Goal: Communication & Community: Ask a question

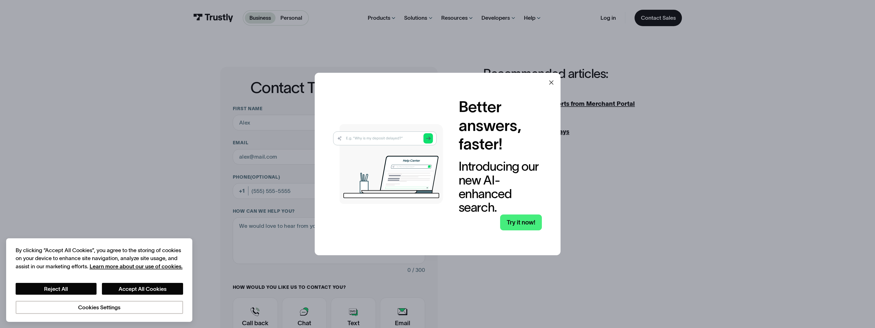
click at [554, 81] on icon at bounding box center [551, 82] width 6 height 6
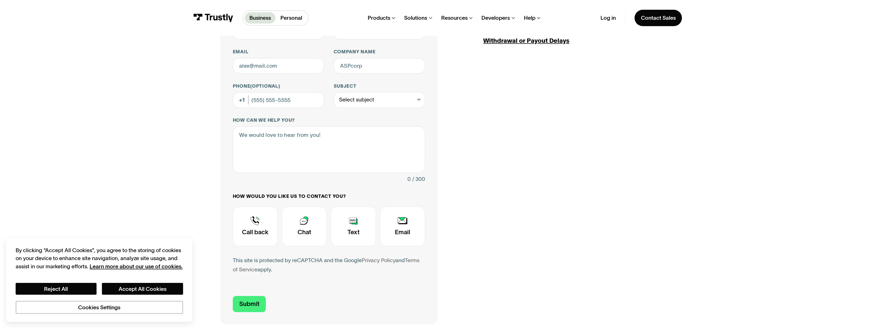
scroll to position [102, 0]
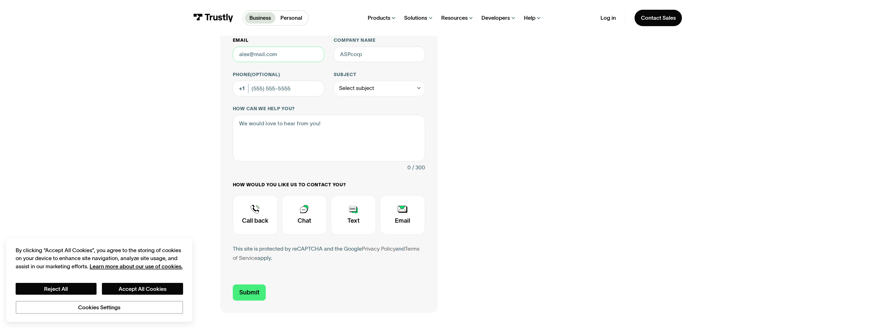
click at [250, 56] on input "Email" at bounding box center [279, 55] width 92 height 16
type input "[DOMAIN_NAME][EMAIL_ADDRESS][DOMAIN_NAME]"
type input "Gulfstream Aerospace Corporation"
click at [353, 51] on input "Company name" at bounding box center [380, 55] width 92 height 16
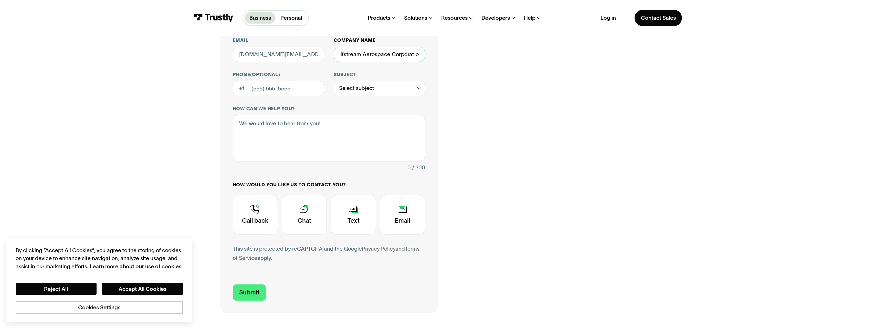
scroll to position [0, 10]
type input "Gulfstream Aerospace Corporation"
click at [380, 87] on div "Select subject" at bounding box center [380, 89] width 92 height 16
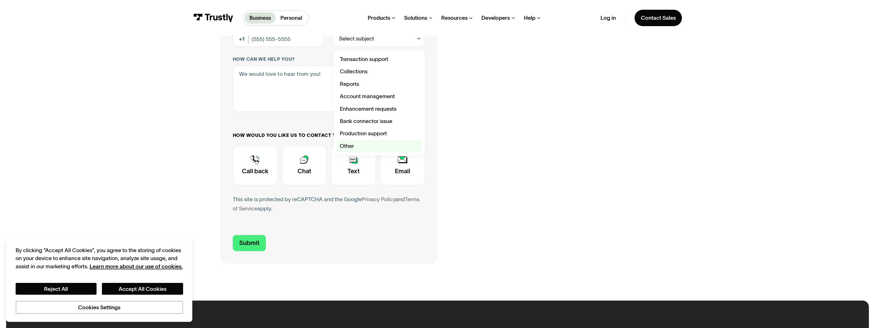
scroll to position [154, 0]
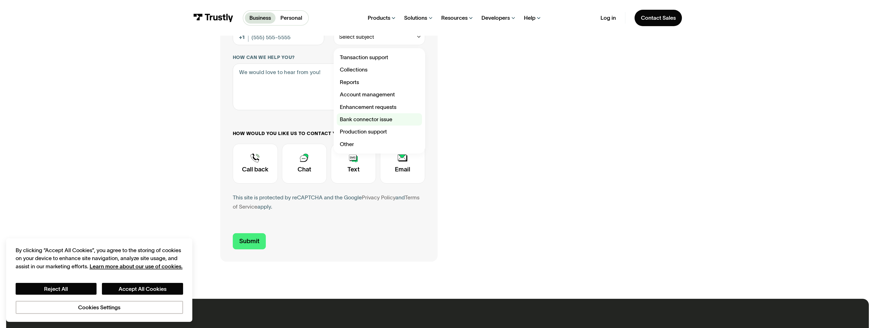
click at [375, 122] on div "Contact Trustly Support" at bounding box center [379, 119] width 85 height 12
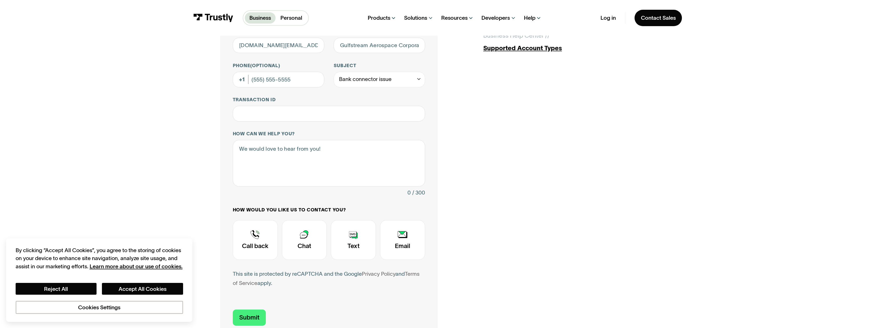
scroll to position [102, 0]
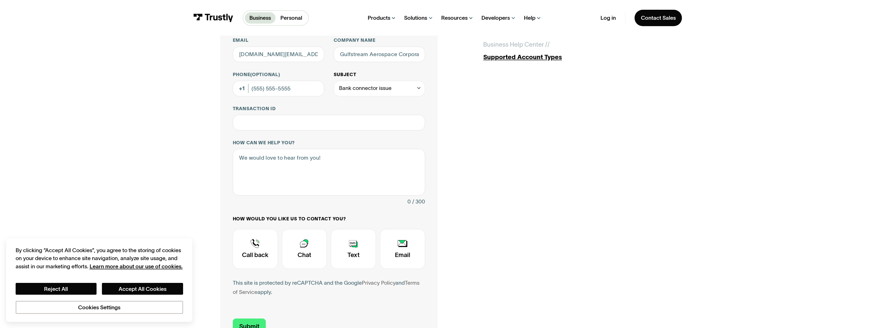
click at [389, 92] on div "Bank connector issue" at bounding box center [365, 87] width 52 height 9
click at [364, 197] on div "Contact Trustly Support" at bounding box center [379, 195] width 85 height 12
type input "*****"
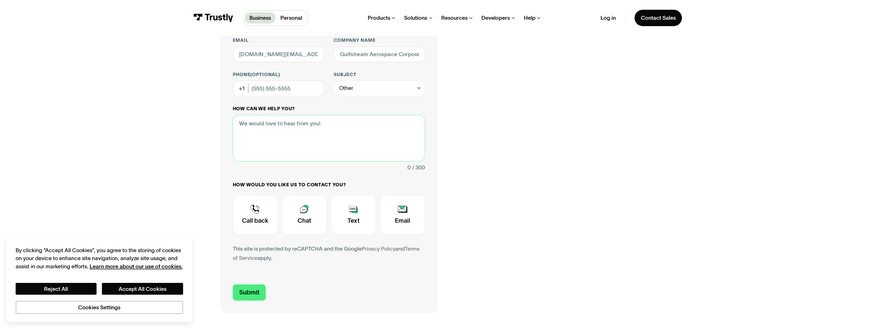
click at [320, 121] on textarea "How can we help you?" at bounding box center [329, 138] width 192 height 47
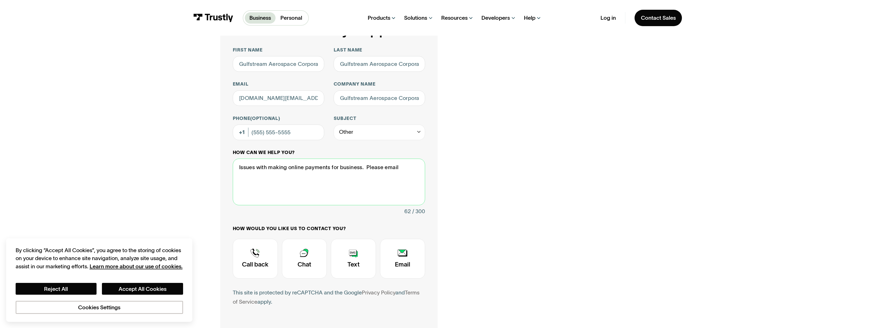
scroll to position [26, 0]
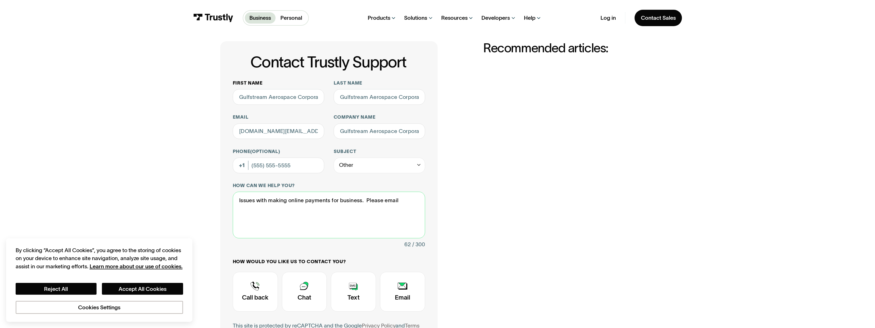
type textarea "Issues with making online payments for business. Please email"
drag, startPoint x: 320, startPoint y: 96, endPoint x: 219, endPoint y: 101, distance: 101.0
click at [219, 101] on div "Contact Trustly Support First name Gulfstream Aerospace Corporation Last name G…" at bounding box center [438, 215] width 844 height 410
type input "n"
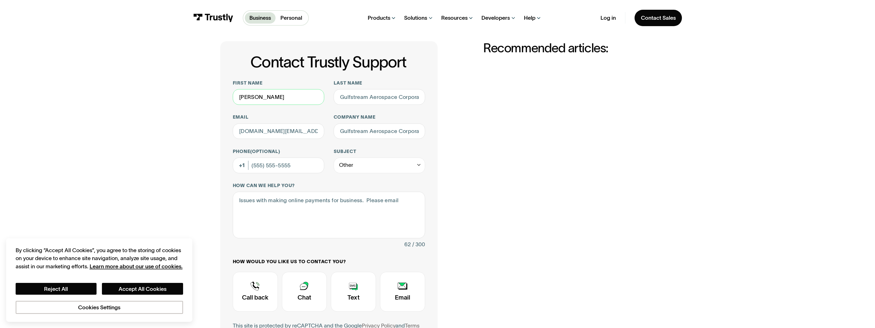
type input "[PERSON_NAME]"
click at [356, 96] on input "Gulfstream Aerospace Corporation" at bounding box center [380, 97] width 92 height 16
drag, startPoint x: 339, startPoint y: 95, endPoint x: 449, endPoint y: 95, distance: 110.1
click at [449, 95] on div "Contact Trustly Support First name [PERSON_NAME] Last name Gulfstream Aerospace…" at bounding box center [437, 215] width 434 height 348
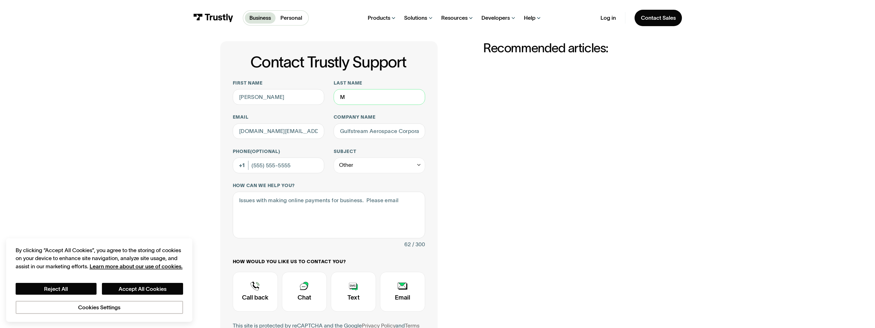
scroll to position [0, 0]
type input "[PERSON_NAME]"
click at [264, 131] on input "[DOMAIN_NAME][EMAIL_ADDRESS][DOMAIN_NAME]" at bounding box center [279, 131] width 92 height 16
drag, startPoint x: 267, startPoint y: 132, endPoint x: 228, endPoint y: 130, distance: 39.4
click at [228, 130] on div "Contact Trustly Support First name [PERSON_NAME] Last name [PERSON_NAME] Email …" at bounding box center [328, 215] width 217 height 348
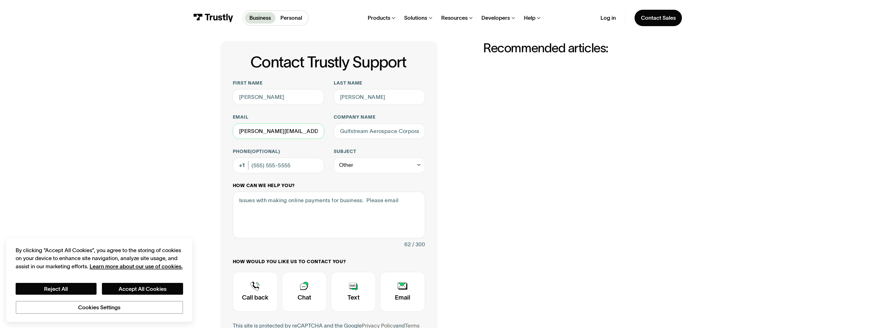
type input "[PERSON_NAME][EMAIL_ADDRESS][PERSON_NAME][DOMAIN_NAME]"
click at [323, 227] on textarea "Issues with making online payments for business. Please email" at bounding box center [329, 215] width 192 height 47
click at [401, 202] on textarea "Issues with making online payments for business. Please email" at bounding box center [329, 215] width 192 height 47
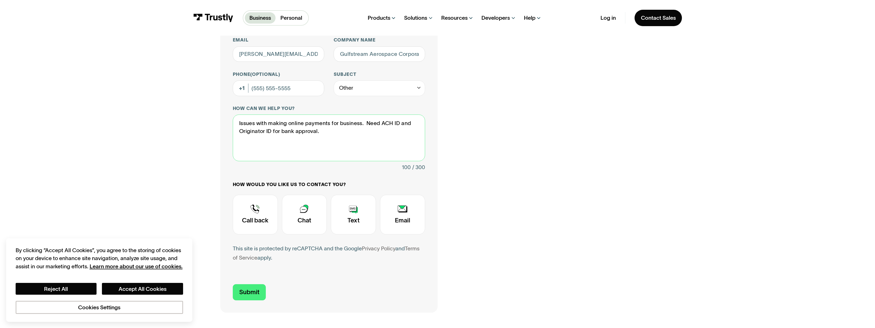
scroll to position [128, 0]
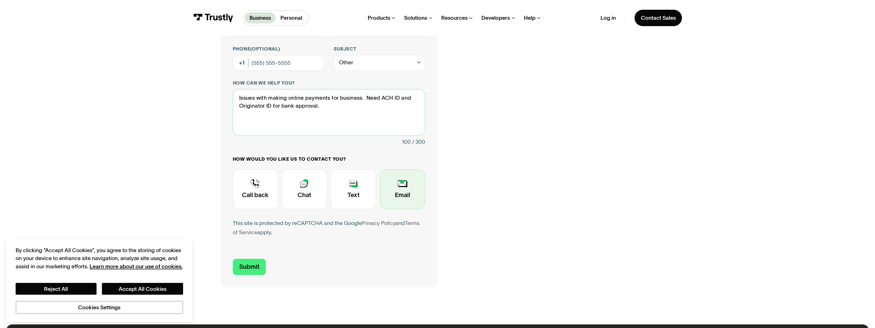
type textarea "Issues with making online payments for business. Need ACH ID and Originator ID …"
click at [390, 195] on div "Contact Trustly Support" at bounding box center [402, 189] width 45 height 40
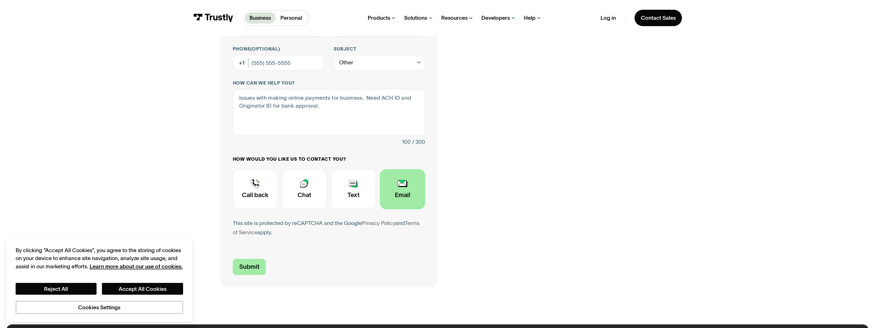
click at [251, 272] on input "Submit" at bounding box center [249, 267] width 33 height 16
